Goal: Transaction & Acquisition: Purchase product/service

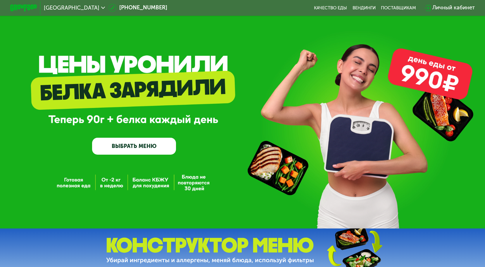
click at [149, 147] on link "ВЫБРАТЬ МЕНЮ" at bounding box center [134, 146] width 84 height 17
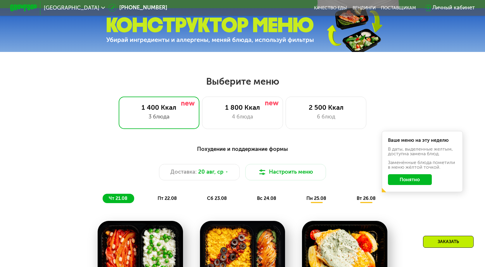
scroll to position [229, 0]
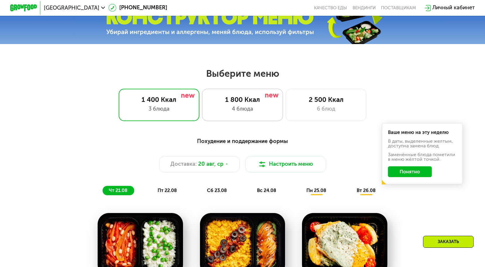
click at [222, 111] on div "4 блюда" at bounding box center [242, 109] width 67 height 8
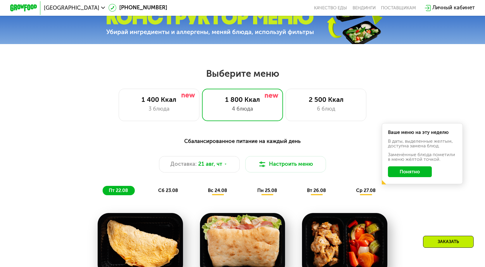
click at [416, 174] on button "Понятно" at bounding box center [410, 172] width 44 height 11
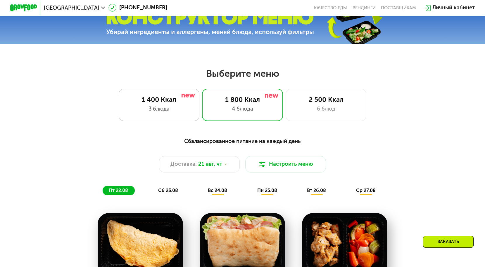
click at [202, 114] on div "1 400 Ккал 3 блюда" at bounding box center [242, 105] width 81 height 32
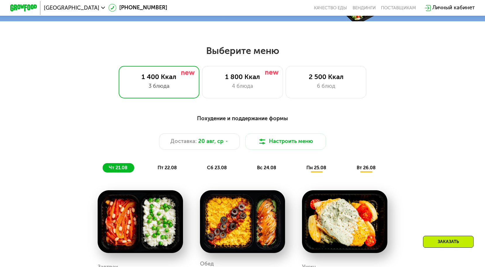
scroll to position [252, 0]
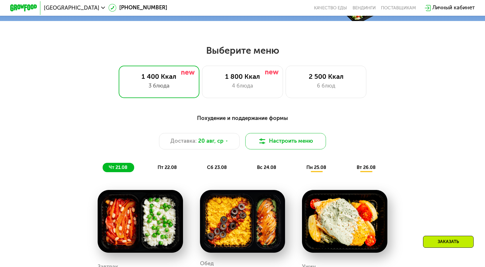
click at [274, 140] on button "Настроить меню" at bounding box center [285, 141] width 81 height 16
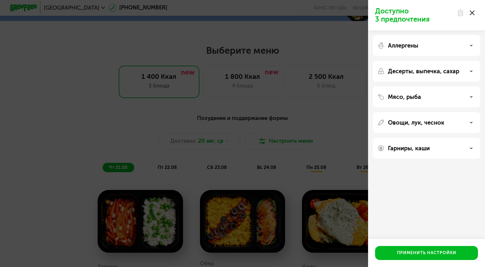
click at [417, 98] on p "Мясо, рыба" at bounding box center [404, 97] width 33 height 7
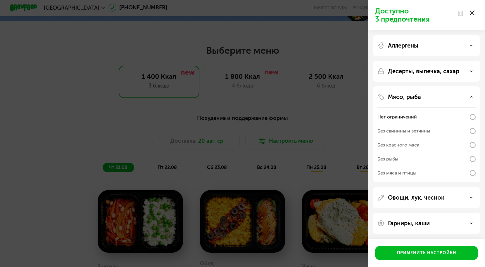
click at [422, 131] on div "Без свинины и ветчины" at bounding box center [403, 131] width 53 height 7
click at [422, 152] on div "Без красного мяса" at bounding box center [426, 159] width 98 height 14
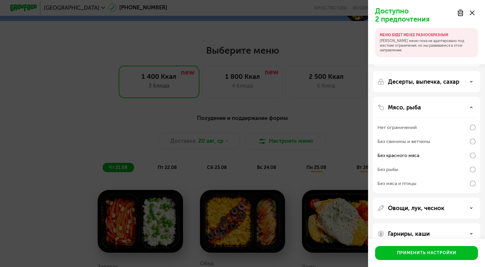
click at [407, 144] on div "Без свинины и ветчины" at bounding box center [403, 141] width 53 height 7
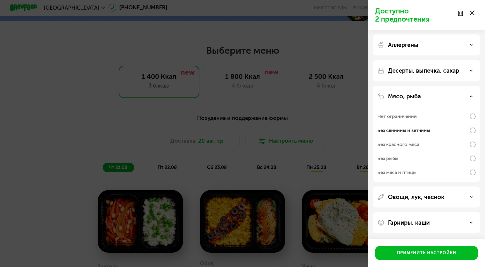
scroll to position [1, 0]
click at [435, 171] on div "Без мяса и птицы" at bounding box center [426, 173] width 98 height 14
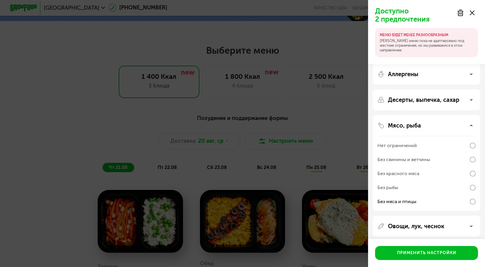
click at [471, 13] on icon at bounding box center [472, 13] width 5 height 5
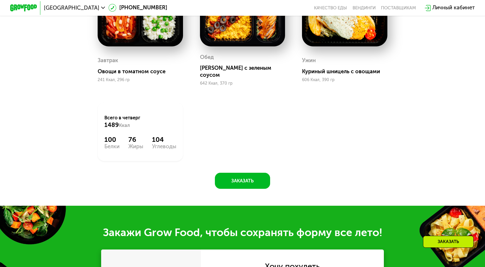
scroll to position [459, 0]
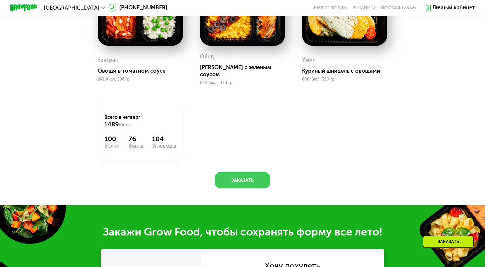
click at [253, 172] on button "Заказать" at bounding box center [243, 180] width 56 height 16
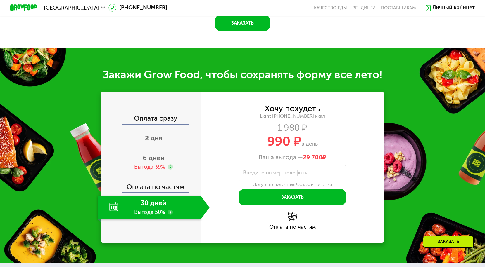
scroll to position [657, 0]
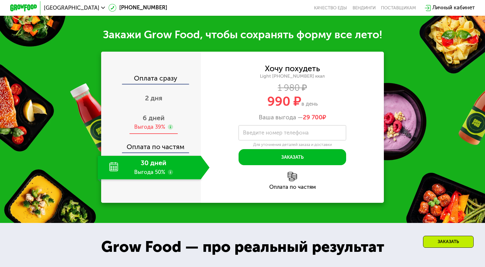
click at [154, 114] on span "6 дней" at bounding box center [154, 118] width 22 height 8
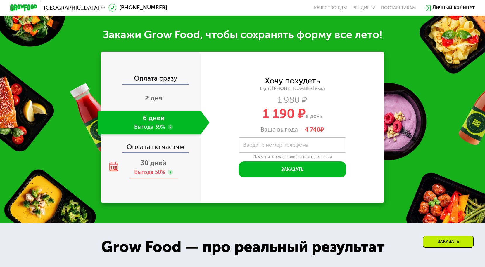
click at [151, 159] on span "30 дней" at bounding box center [154, 163] width 26 height 8
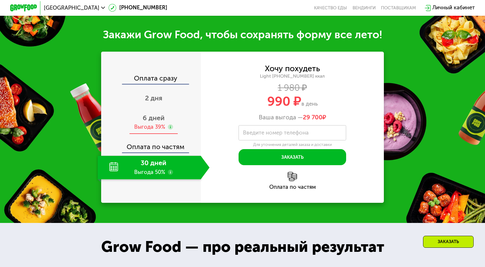
click at [146, 114] on span "6 дней" at bounding box center [154, 118] width 22 height 8
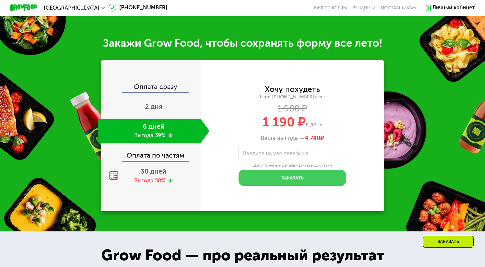
scroll to position [648, 0]
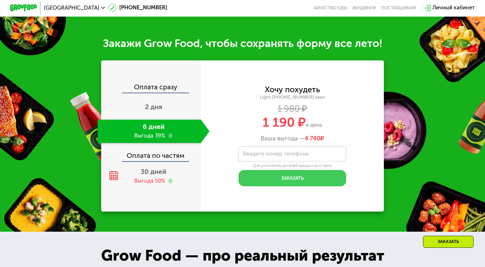
click at [287, 170] on button "Заказать" at bounding box center [293, 178] width 108 height 16
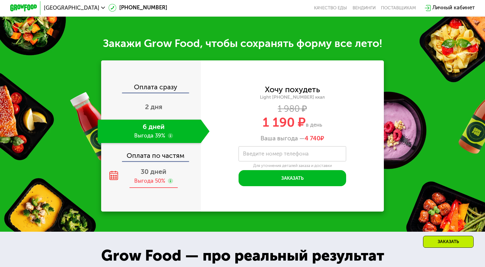
click at [148, 168] on span "30 дней" at bounding box center [154, 172] width 26 height 8
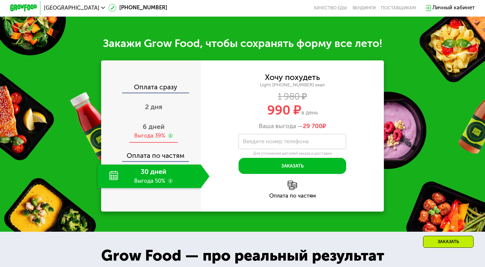
click at [148, 123] on span "6 дней" at bounding box center [154, 127] width 22 height 8
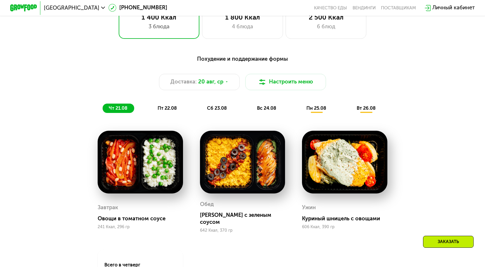
scroll to position [320, 0]
